Goal: Feedback & Contribution: Leave review/rating

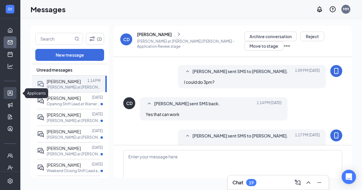
click at [16, 96] on link "Applicants" at bounding box center [19, 93] width 6 height 12
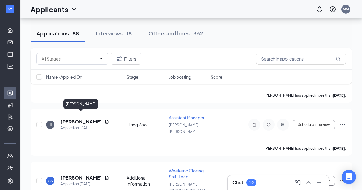
drag, startPoint x: 77, startPoint y: 117, endPoint x: 77, endPoint y: 108, distance: 9.0
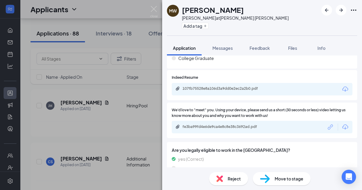
scroll to position [206, 0]
click at [218, 50] on span "Messages" at bounding box center [222, 47] width 20 height 5
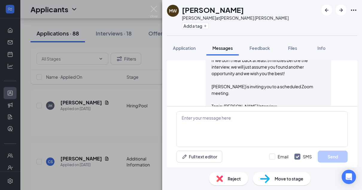
scroll to position [405, 0]
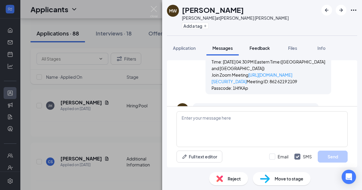
click at [256, 45] on span "Feedback" at bounding box center [259, 47] width 20 height 5
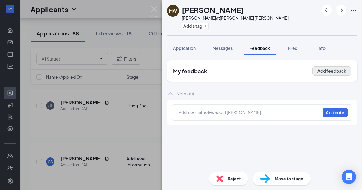
click at [335, 66] on button "Add feedback" at bounding box center [331, 71] width 39 height 10
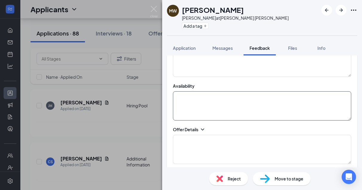
scroll to position [111, 0]
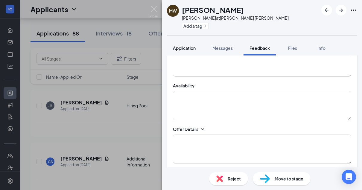
click at [178, 45] on span "Application" at bounding box center [184, 47] width 23 height 5
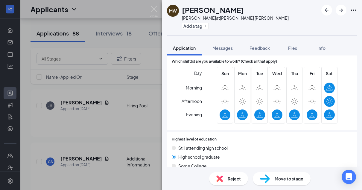
scroll to position [114, 0]
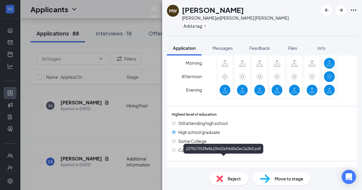
click at [208, 178] on div "107fb75528e8a106d3a9dd0e2ec2a2b0.pdf" at bounding box center [224, 180] width 84 height 5
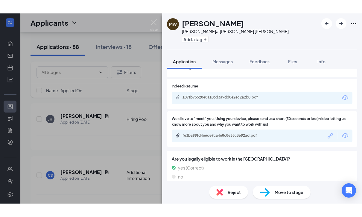
scroll to position [210, 0]
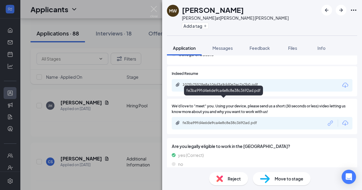
click at [243, 121] on div "fe3ba99fd4e6de9ca4e8c8e38c3692ad.pdf" at bounding box center [224, 123] width 84 height 5
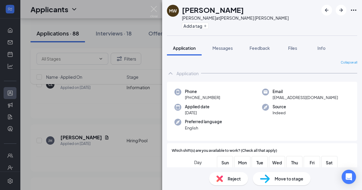
scroll to position [748, 0]
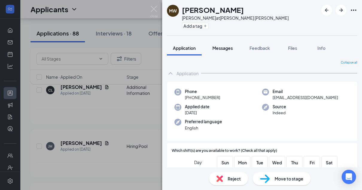
click at [221, 45] on span "Messages" at bounding box center [222, 47] width 20 height 5
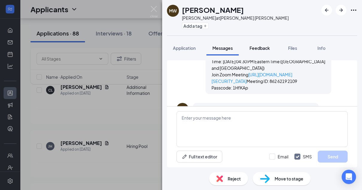
scroll to position [405, 0]
click at [256, 45] on span "Feedback" at bounding box center [259, 47] width 20 height 5
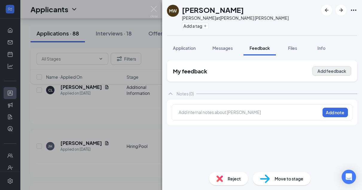
click at [327, 66] on button "Add feedback" at bounding box center [331, 71] width 39 height 10
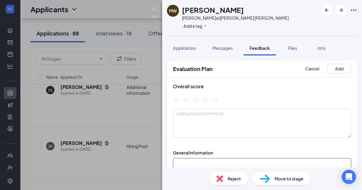
click at [198, 158] on textarea at bounding box center [262, 172] width 178 height 29
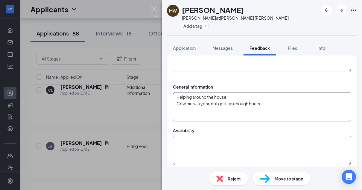
scroll to position [69, 0]
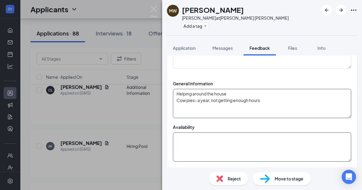
type textarea "Helping around the house Cow pies- a year, not getting enough hours"
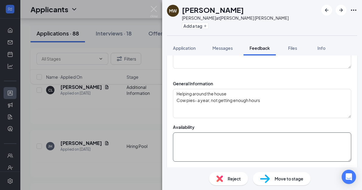
click at [195, 133] on textarea at bounding box center [262, 147] width 178 height 29
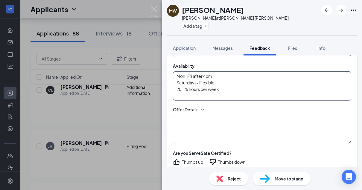
scroll to position [131, 0]
type textarea "Mon-Fri after 4pm Saturdays- Flexible 20-25 hours per week"
click at [214, 158] on icon "ThumbsDown" at bounding box center [212, 161] width 7 height 7
click at [213, 180] on icon "ThumbsDown" at bounding box center [212, 183] width 7 height 7
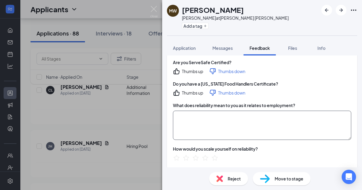
scroll to position [234, 0]
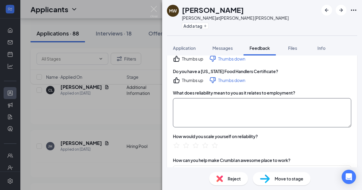
click at [198, 98] on textarea at bounding box center [262, 112] width 178 height 29
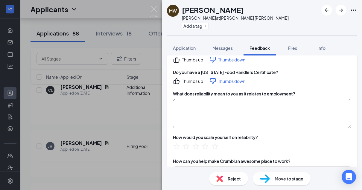
scroll to position [231, 0]
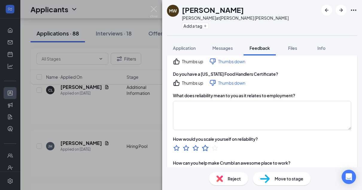
click at [206, 144] on icon "StarBorder" at bounding box center [205, 148] width 8 height 8
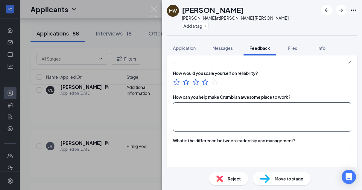
scroll to position [305, 0]
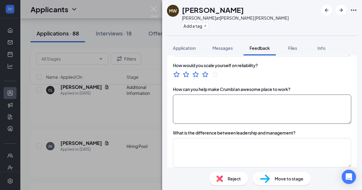
click at [182, 95] on textarea at bounding box center [262, 109] width 178 height 29
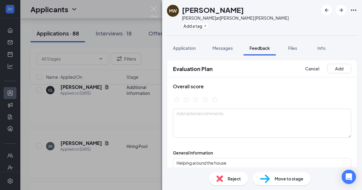
scroll to position [0, 0]
type textarea "Good attitude, greet people, make customer feel welcome, helpful"
click at [206, 96] on icon "StarBorder" at bounding box center [205, 100] width 8 height 8
click at [153, 10] on img at bounding box center [153, 12] width 7 height 12
